Goal: Information Seeking & Learning: Learn about a topic

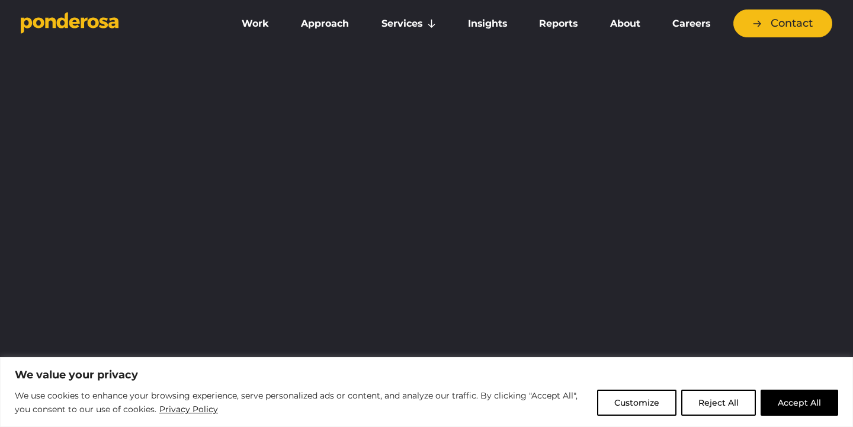
click at [729, 396] on button "Reject All" at bounding box center [718, 402] width 75 height 26
click at [724, 126] on div at bounding box center [427, 81] width 812 height 89
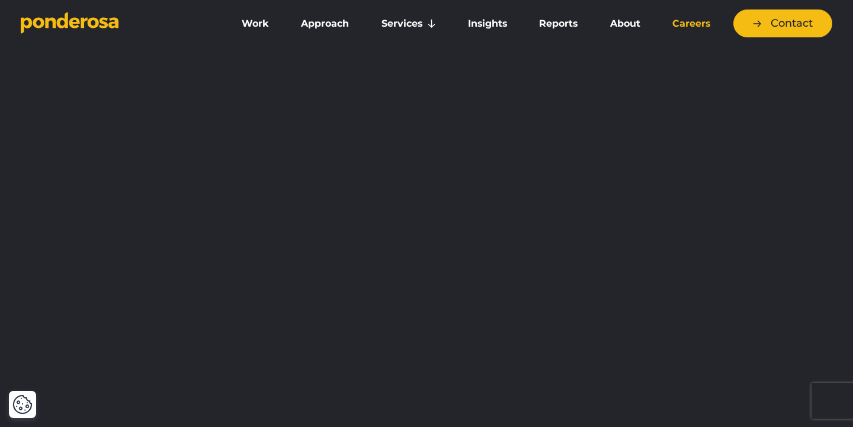
click at [687, 24] on link "Careers" at bounding box center [691, 23] width 65 height 25
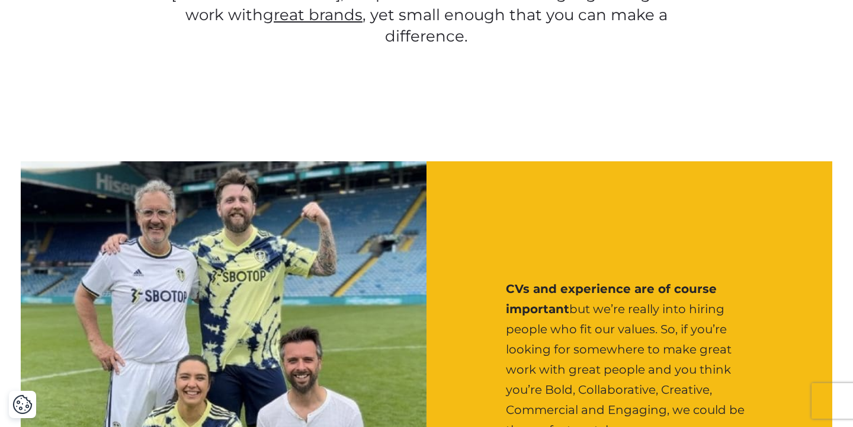
scroll to position [1165, 0]
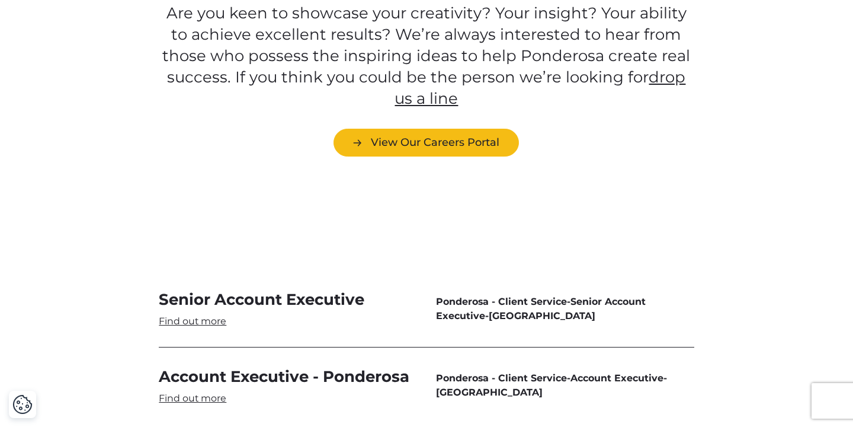
scroll to position [3327, 0]
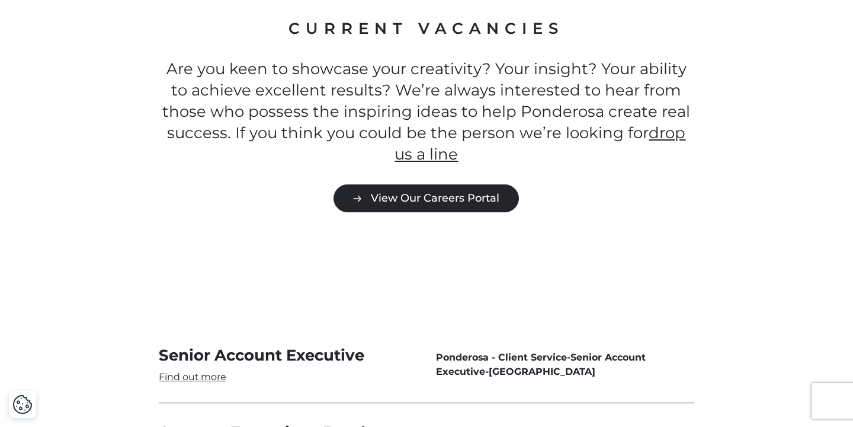
click at [415, 184] on link "View Our Careers Portal" at bounding box center [426, 198] width 185 height 28
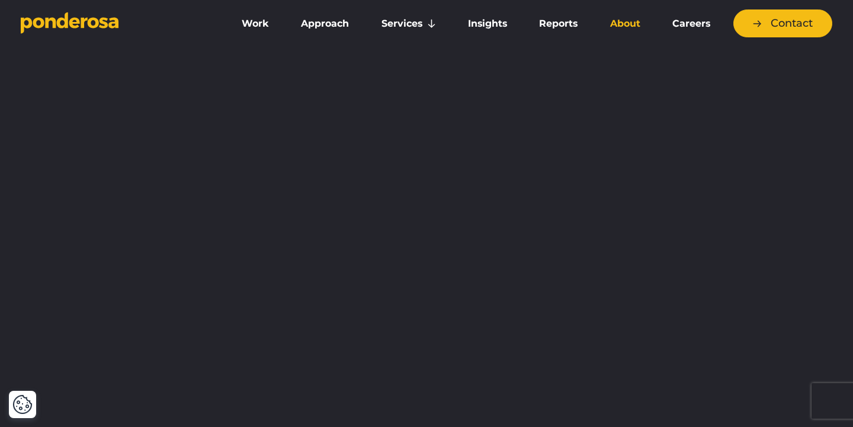
scroll to position [12, 0]
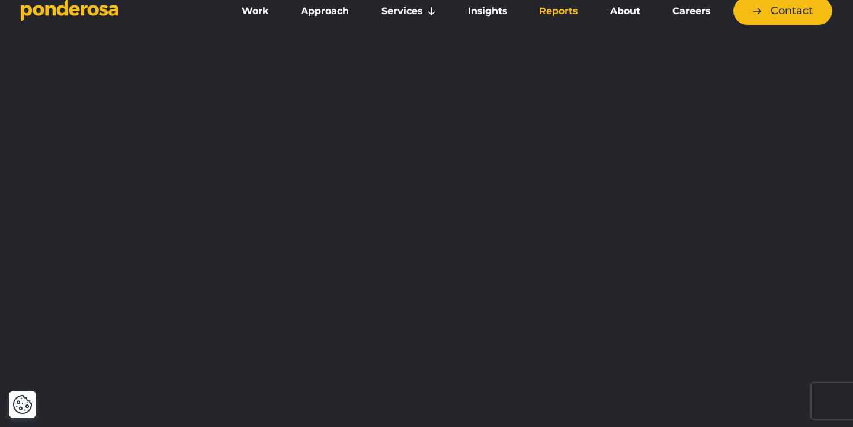
click at [574, 17] on link "Reports" at bounding box center [559, 11] width 66 height 25
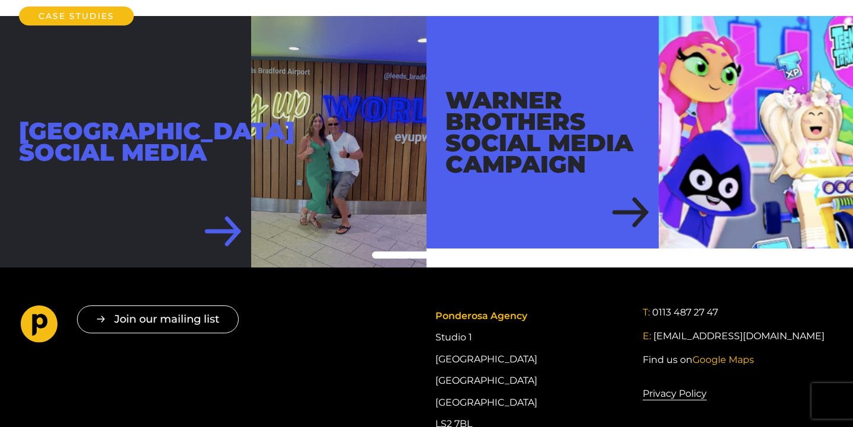
scroll to position [396, 0]
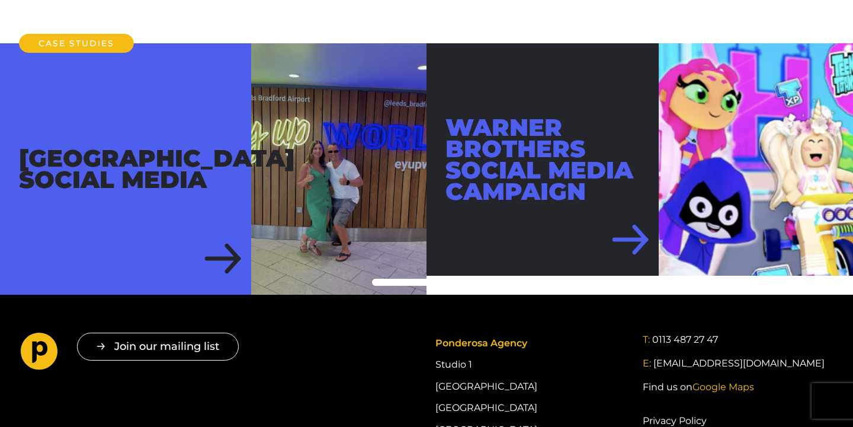
click at [649, 237] on div "Warner Brothers Social Media Campaign" at bounding box center [543, 159] width 232 height 232
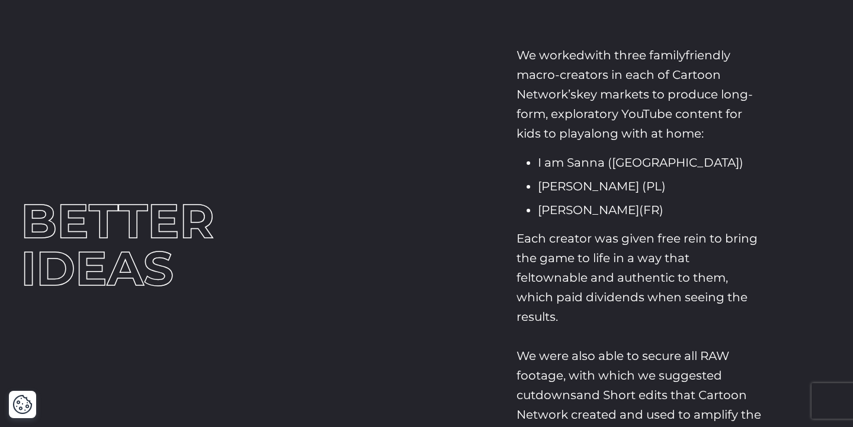
scroll to position [1696, 0]
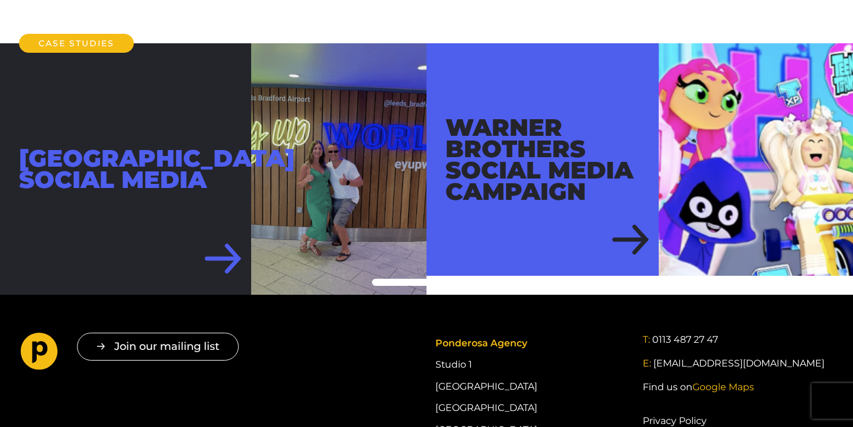
click at [220, 136] on div "[GEOGRAPHIC_DATA] Social Media" at bounding box center [125, 168] width 251 height 251
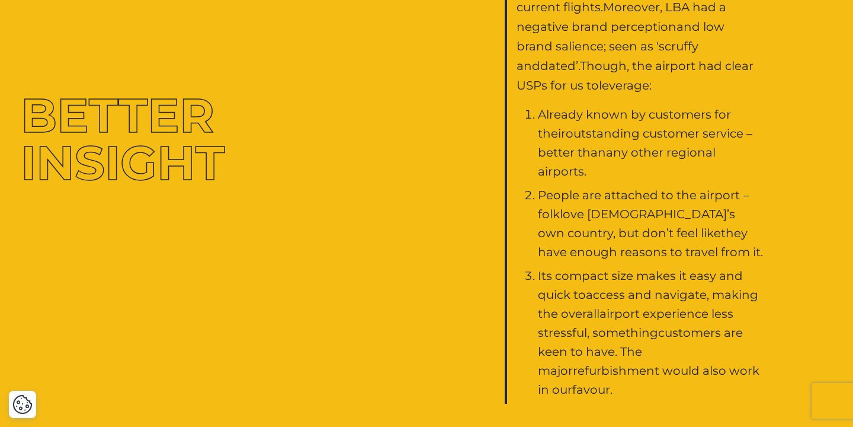
scroll to position [1157, 0]
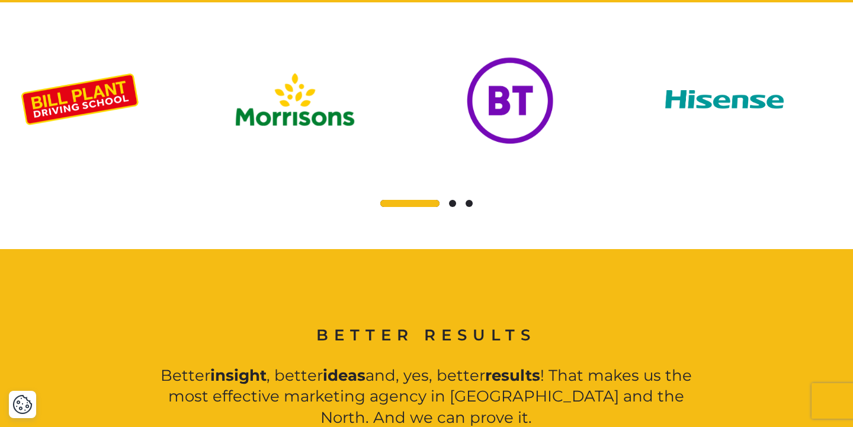
scroll to position [1170, 0]
